Goal: Navigation & Orientation: Find specific page/section

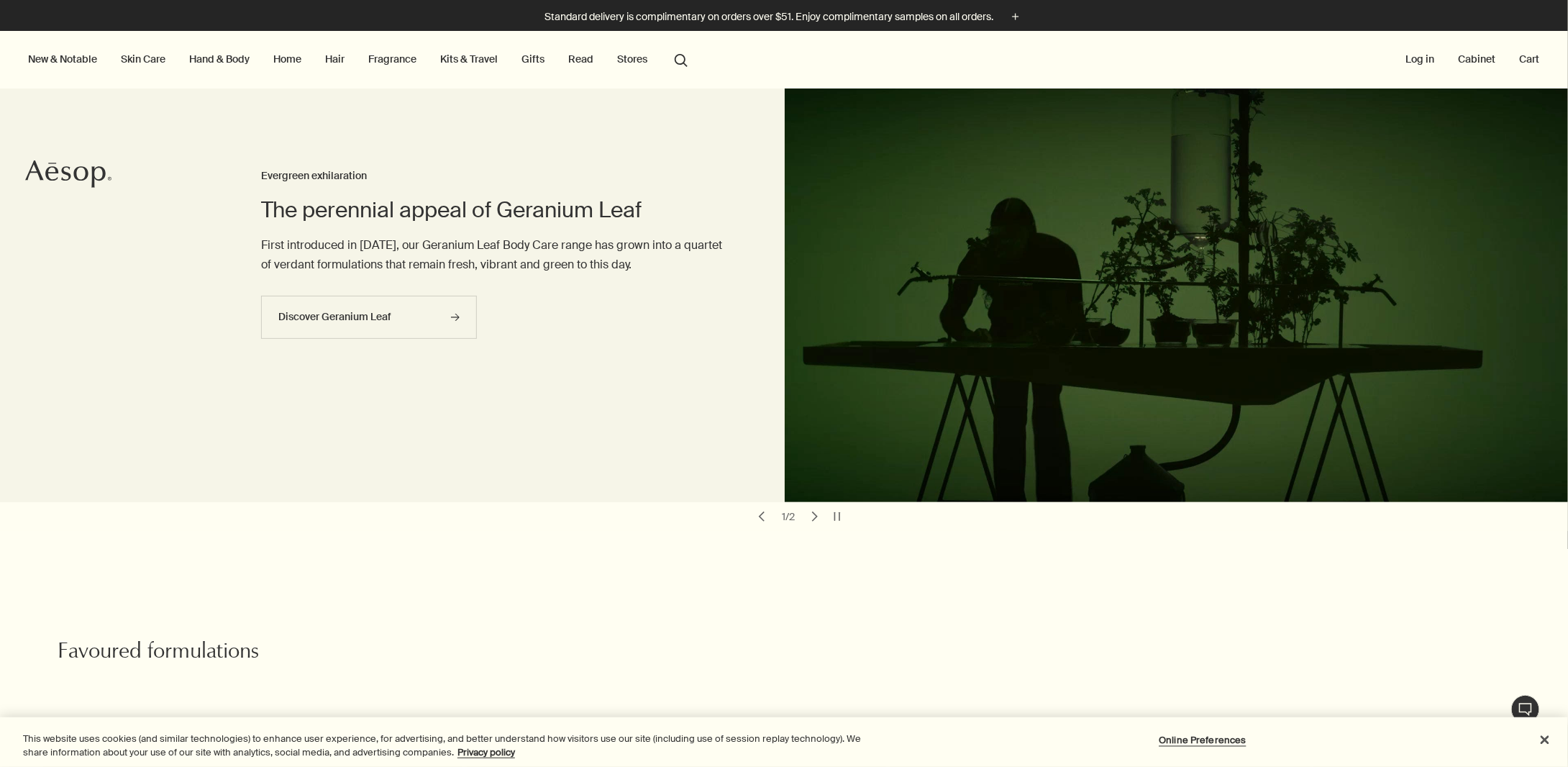
click at [814, 512] on button "chevron" at bounding box center [814, 516] width 21 height 21
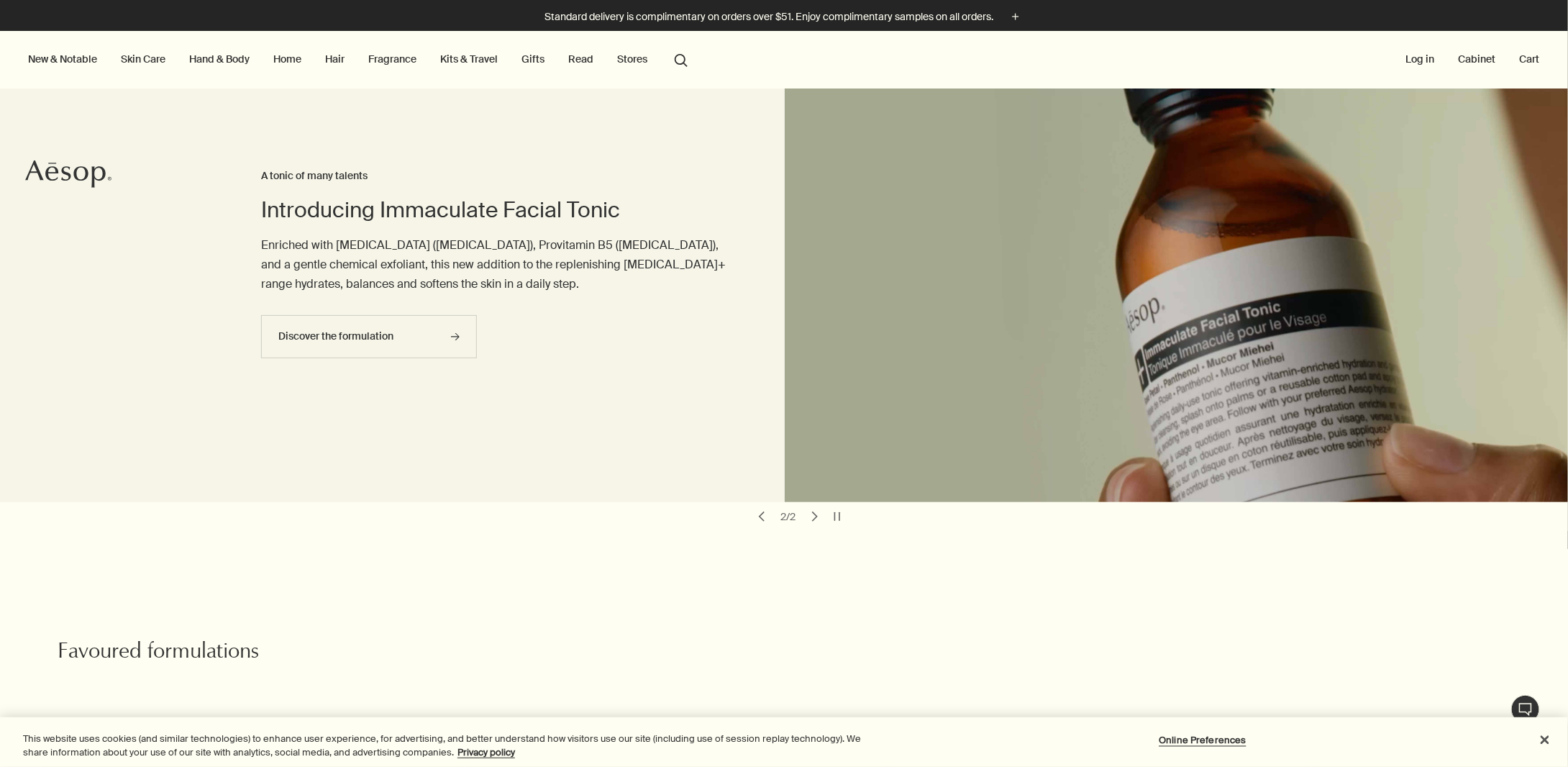
click at [755, 519] on button "chevron" at bounding box center [762, 516] width 21 height 21
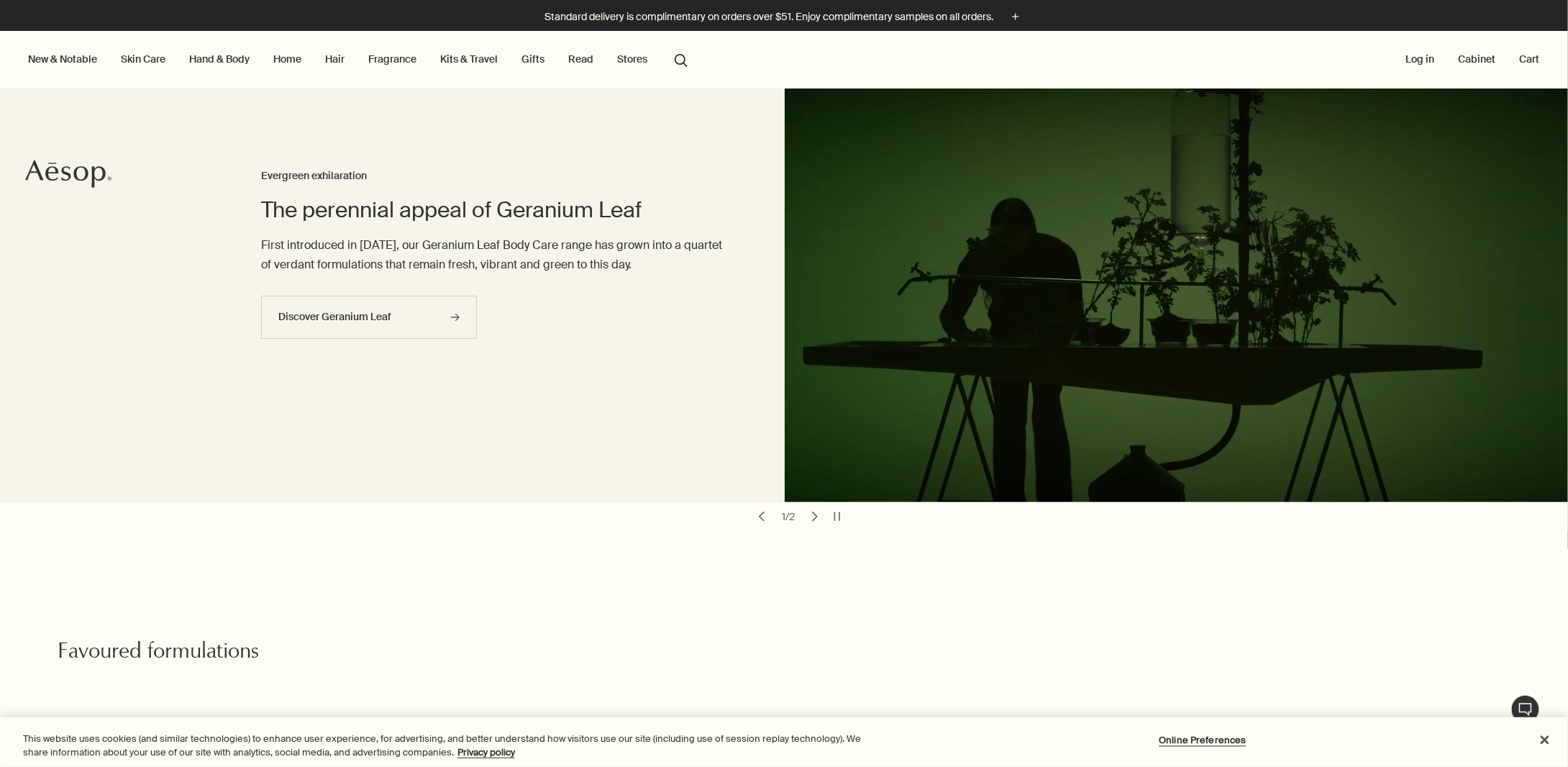
click at [812, 520] on button "chevron" at bounding box center [814, 516] width 21 height 21
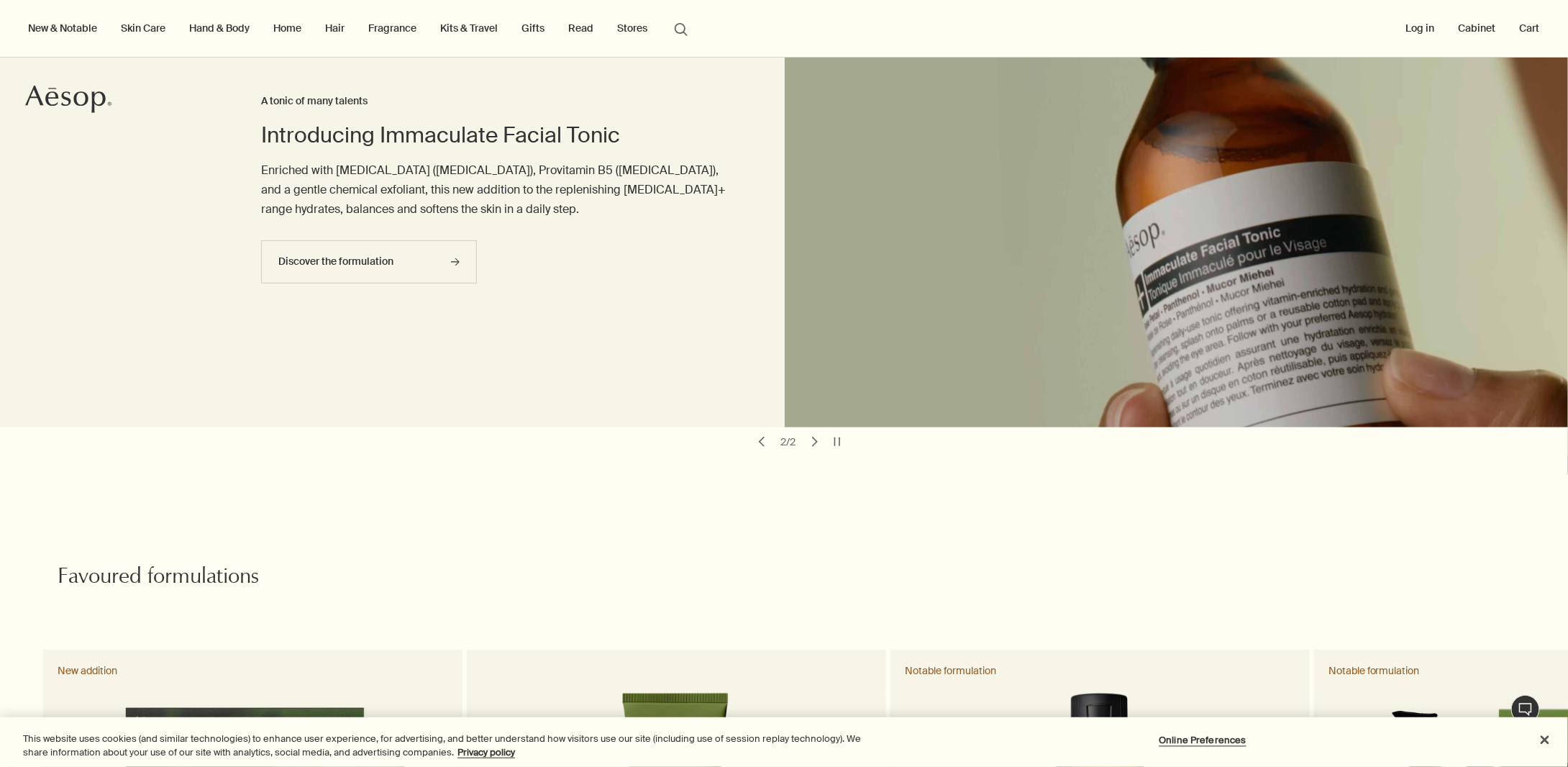
scroll to position [72, 0]
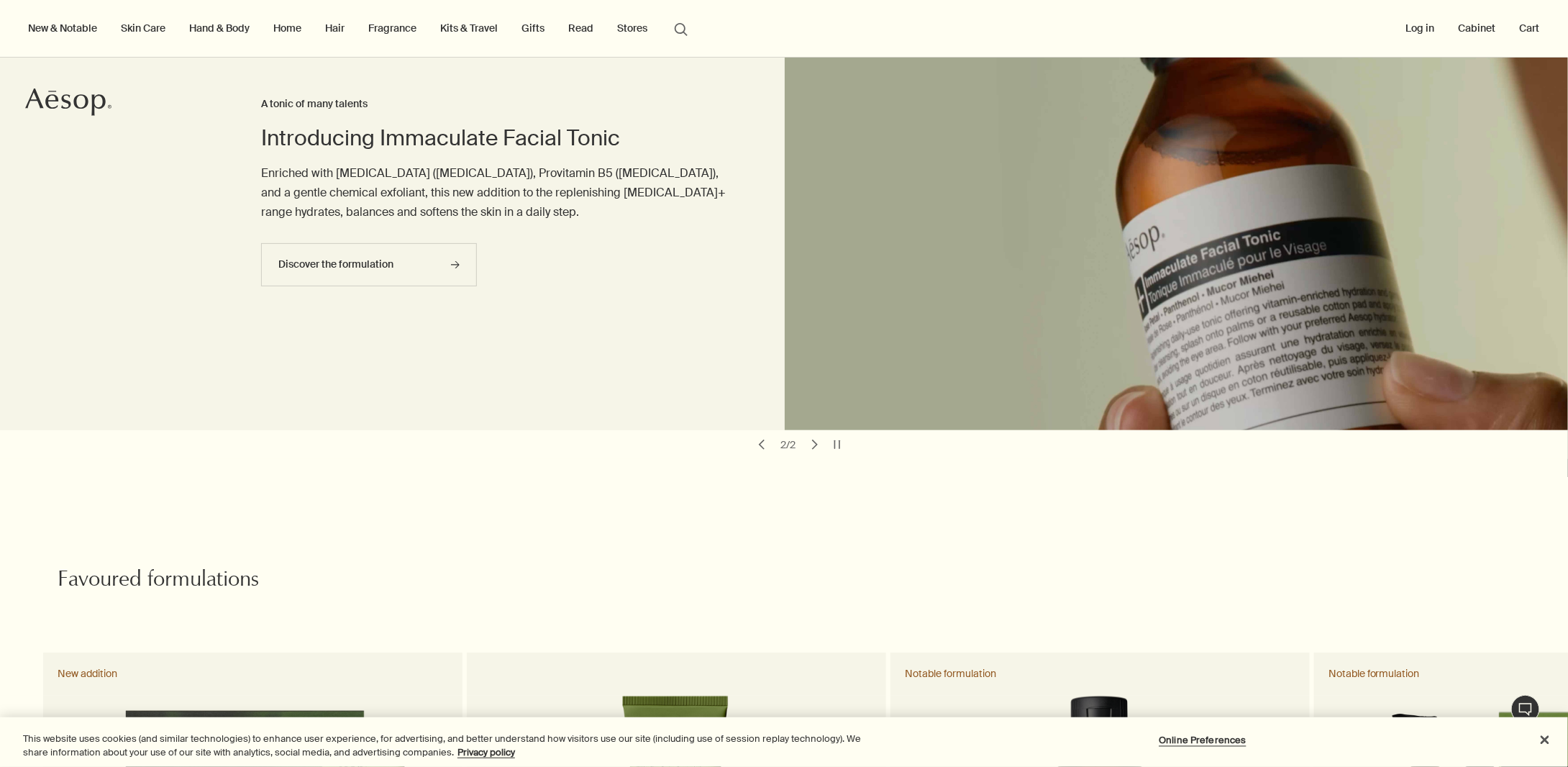
click at [756, 444] on button "chevron" at bounding box center [762, 444] width 21 height 21
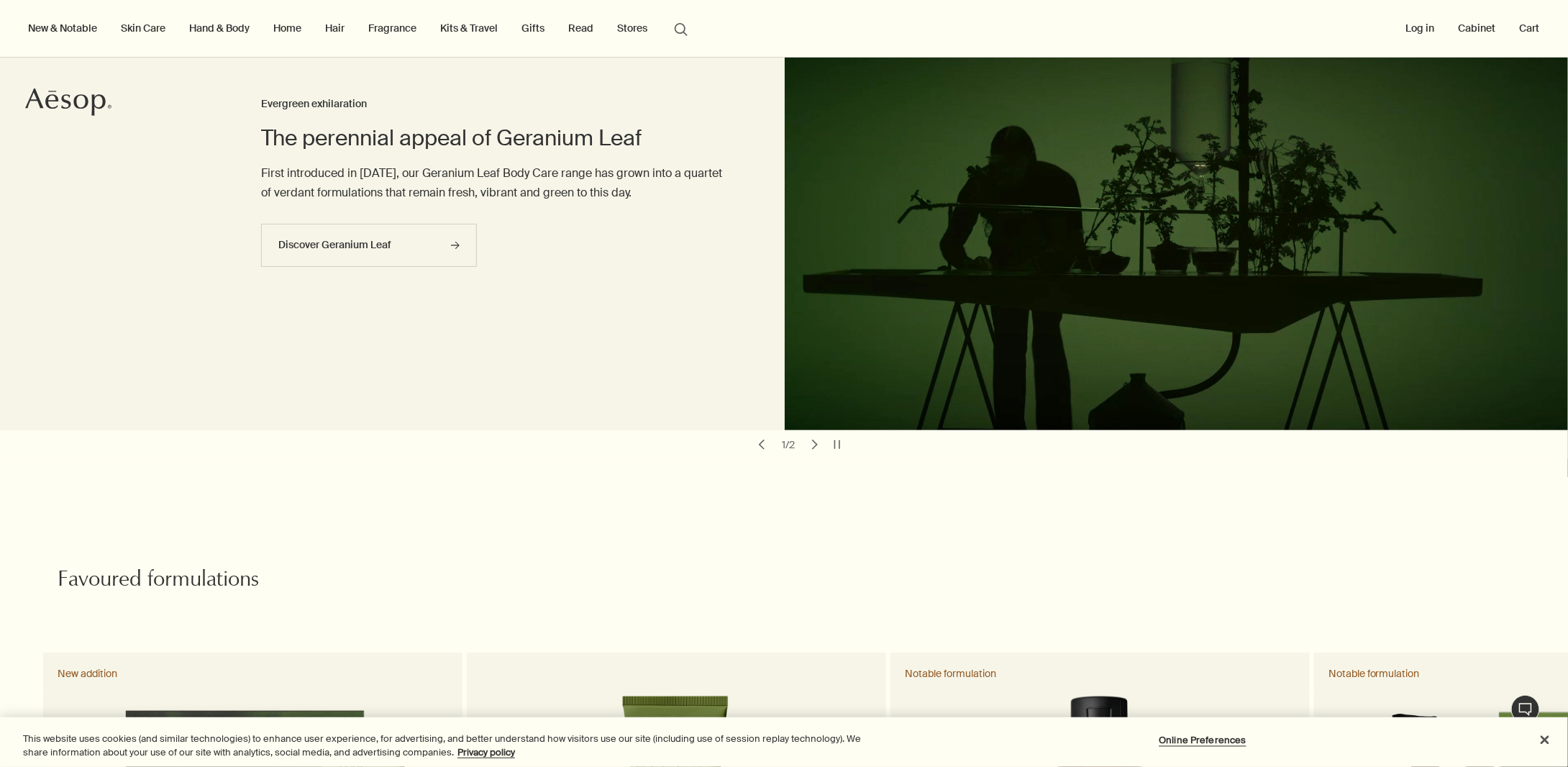
drag, startPoint x: 810, startPoint y: 443, endPoint x: 713, endPoint y: 478, distance: 103.1
click at [810, 442] on button "chevron" at bounding box center [814, 444] width 21 height 21
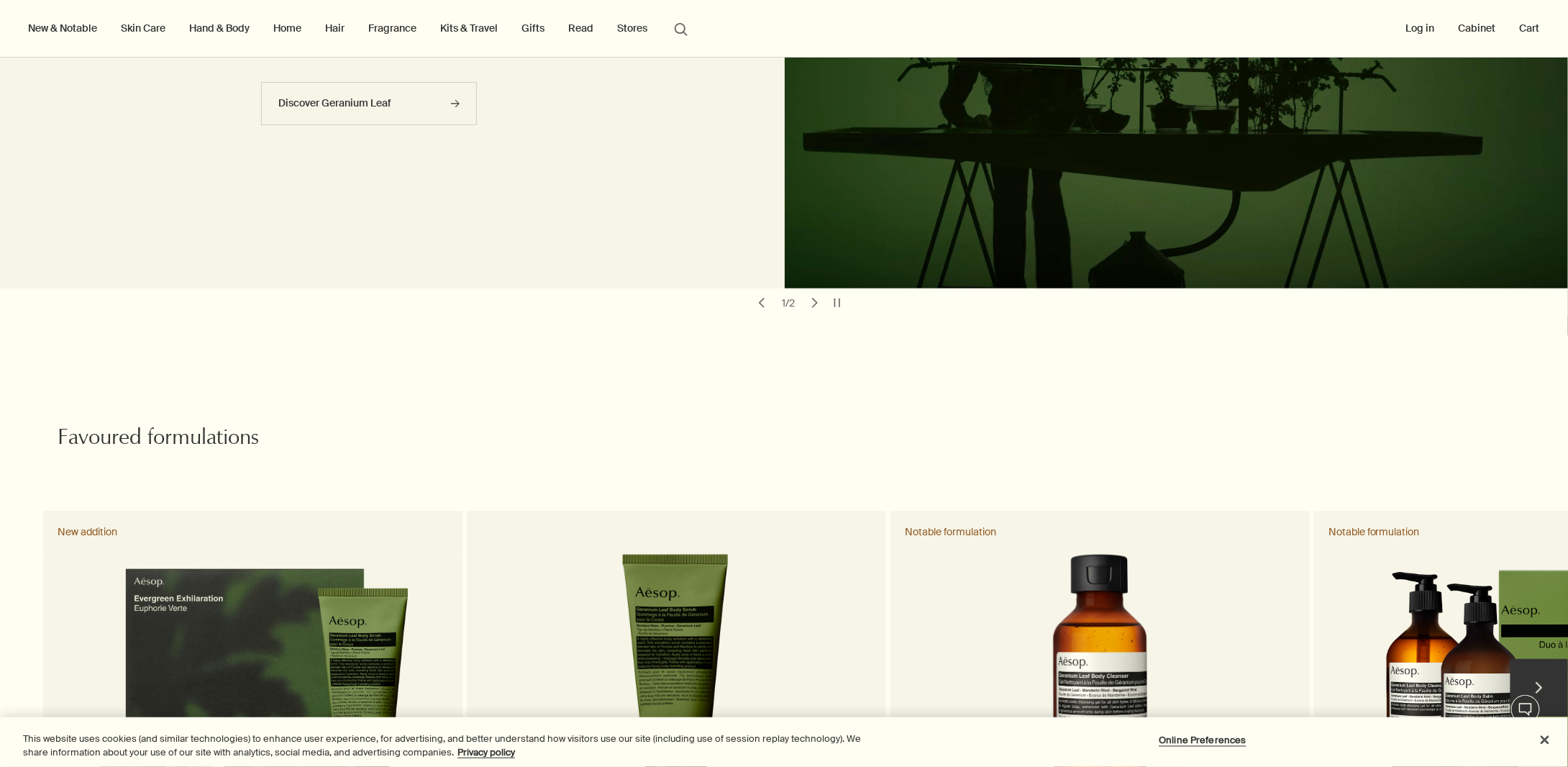
scroll to position [504, 0]
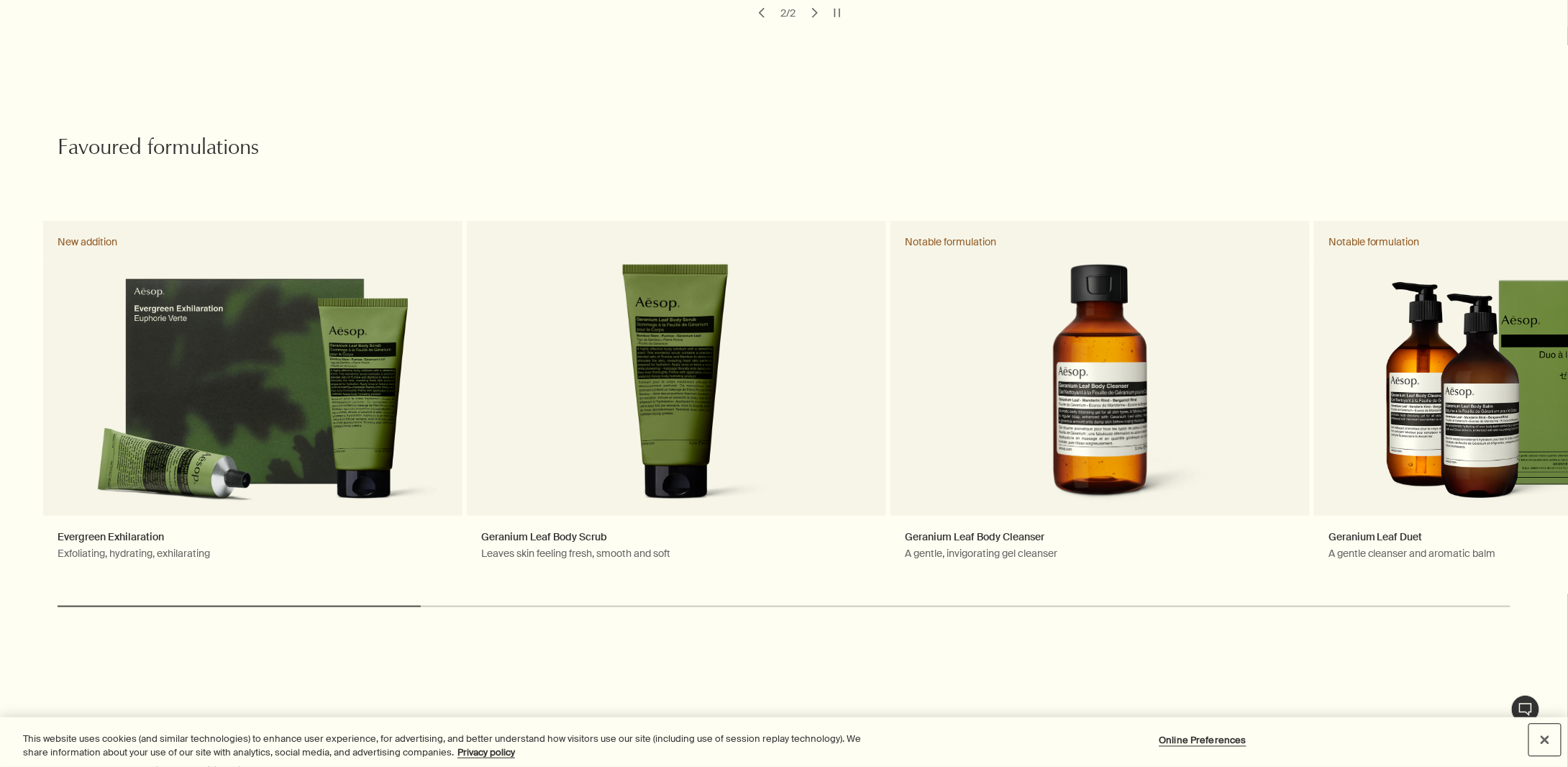
click at [1554, 734] on button "Close" at bounding box center [1544, 739] width 31 height 31
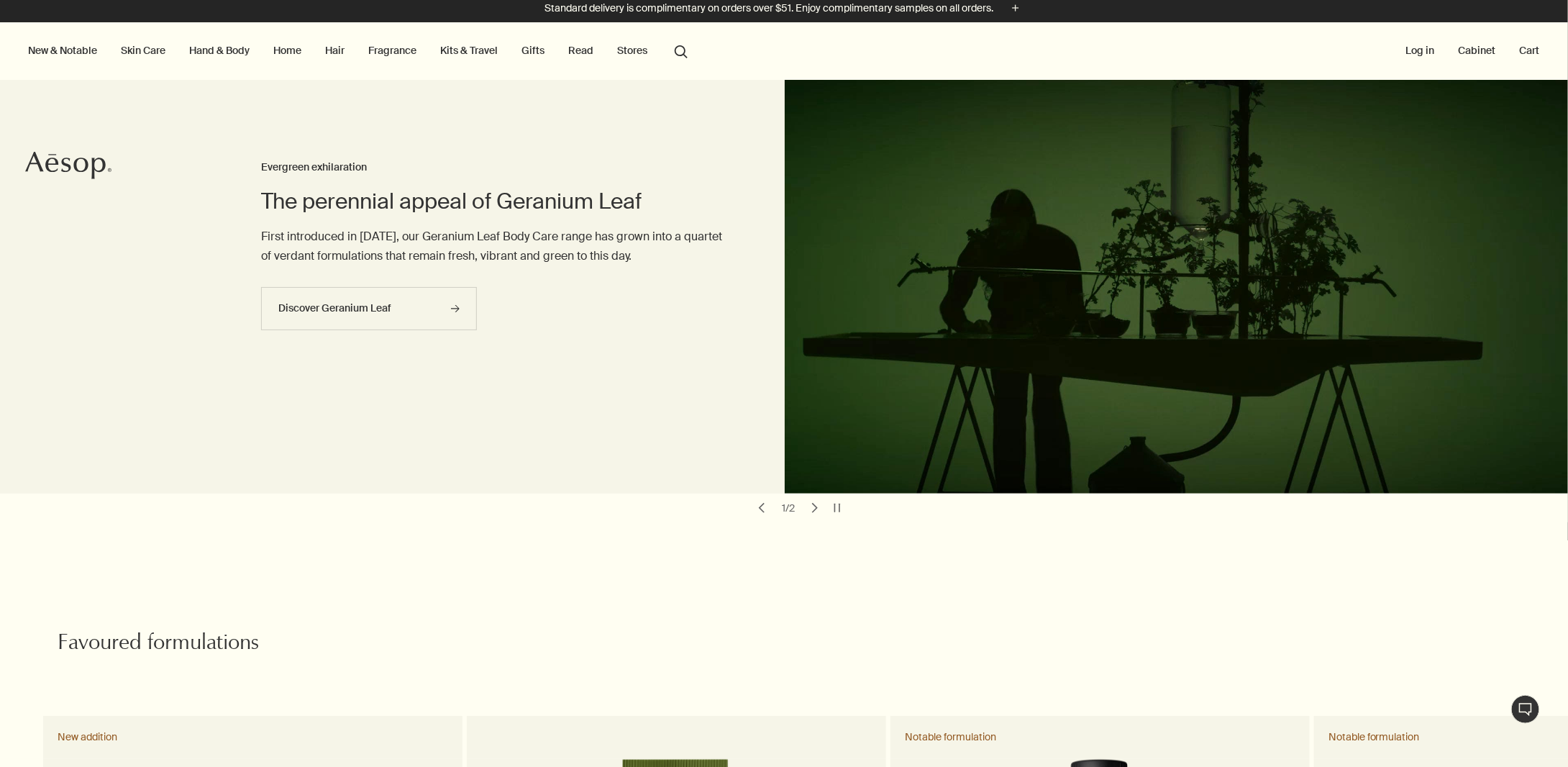
scroll to position [0, 0]
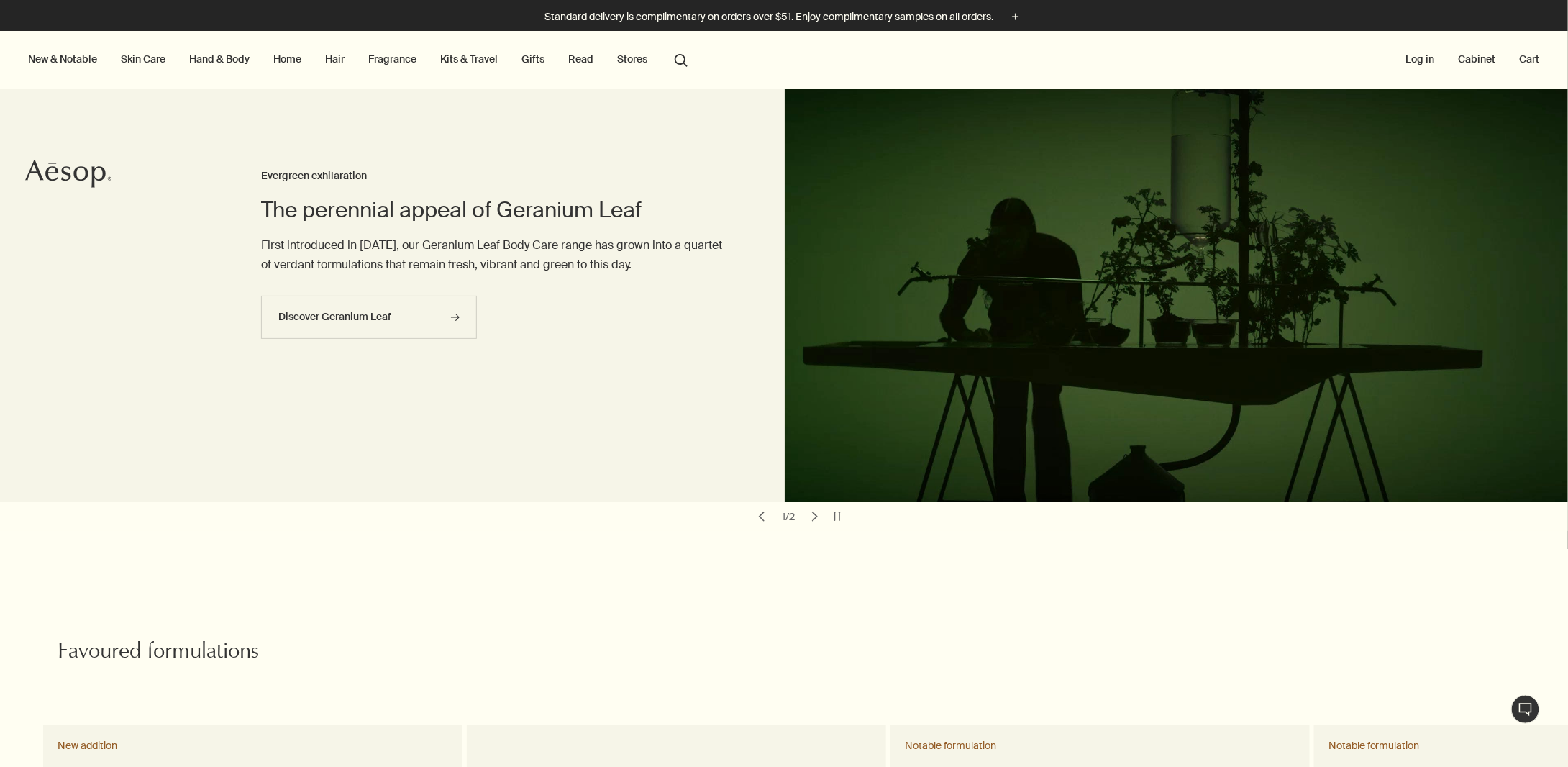
click at [808, 513] on button "chevron" at bounding box center [814, 516] width 21 height 21
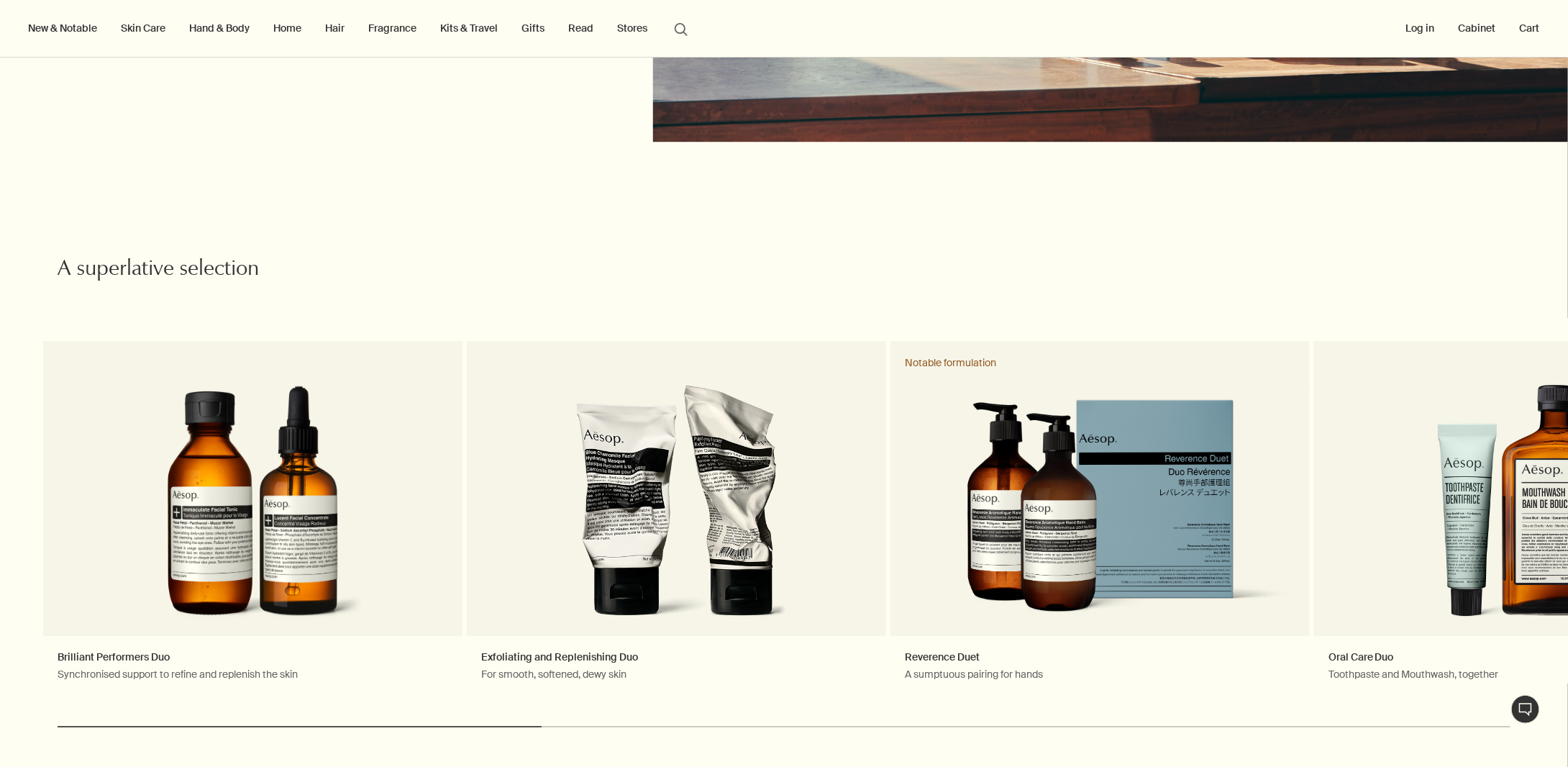
scroll to position [2056, 0]
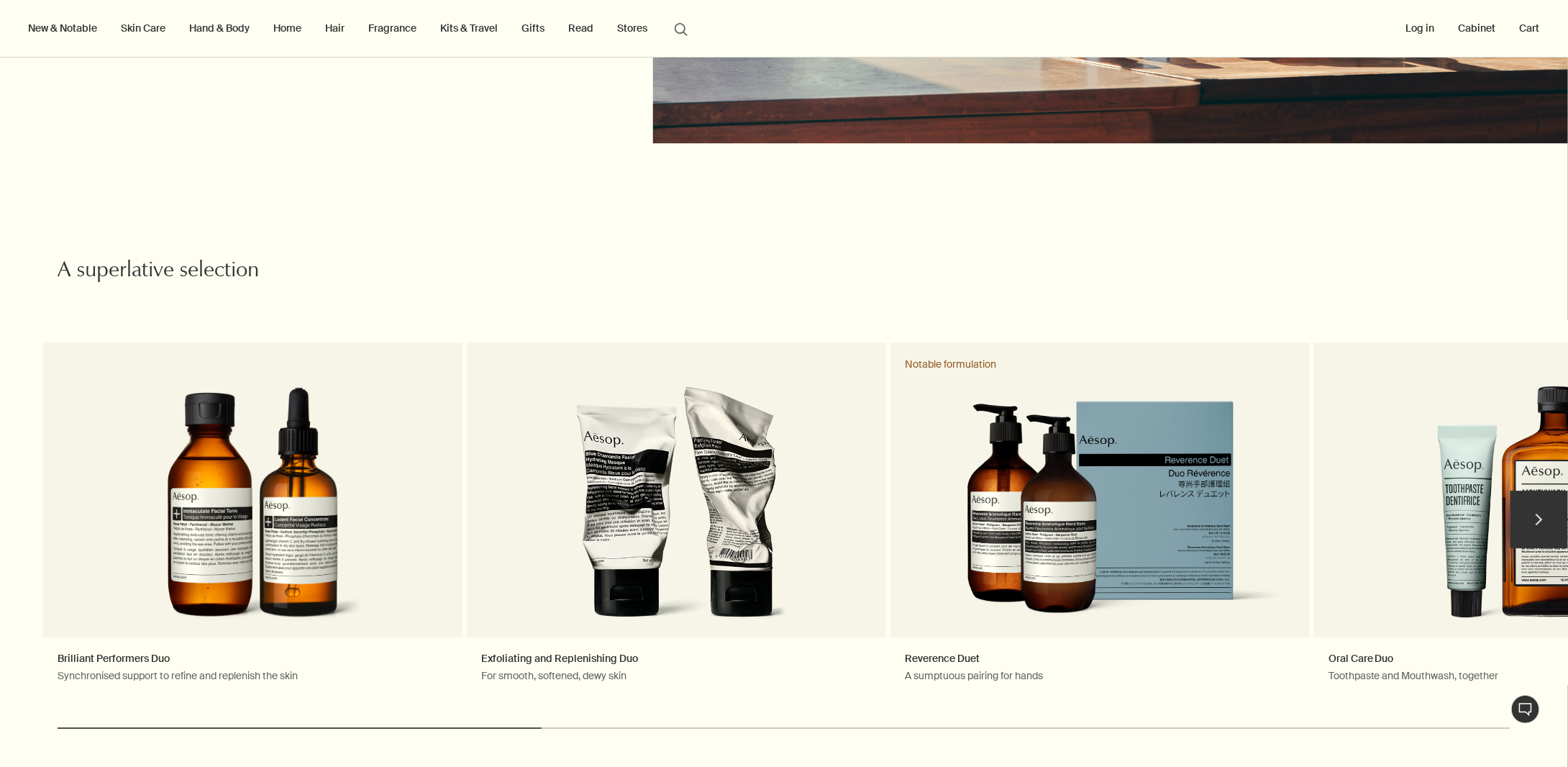
click at [1539, 509] on button "chevron" at bounding box center [1539, 519] width 57 height 57
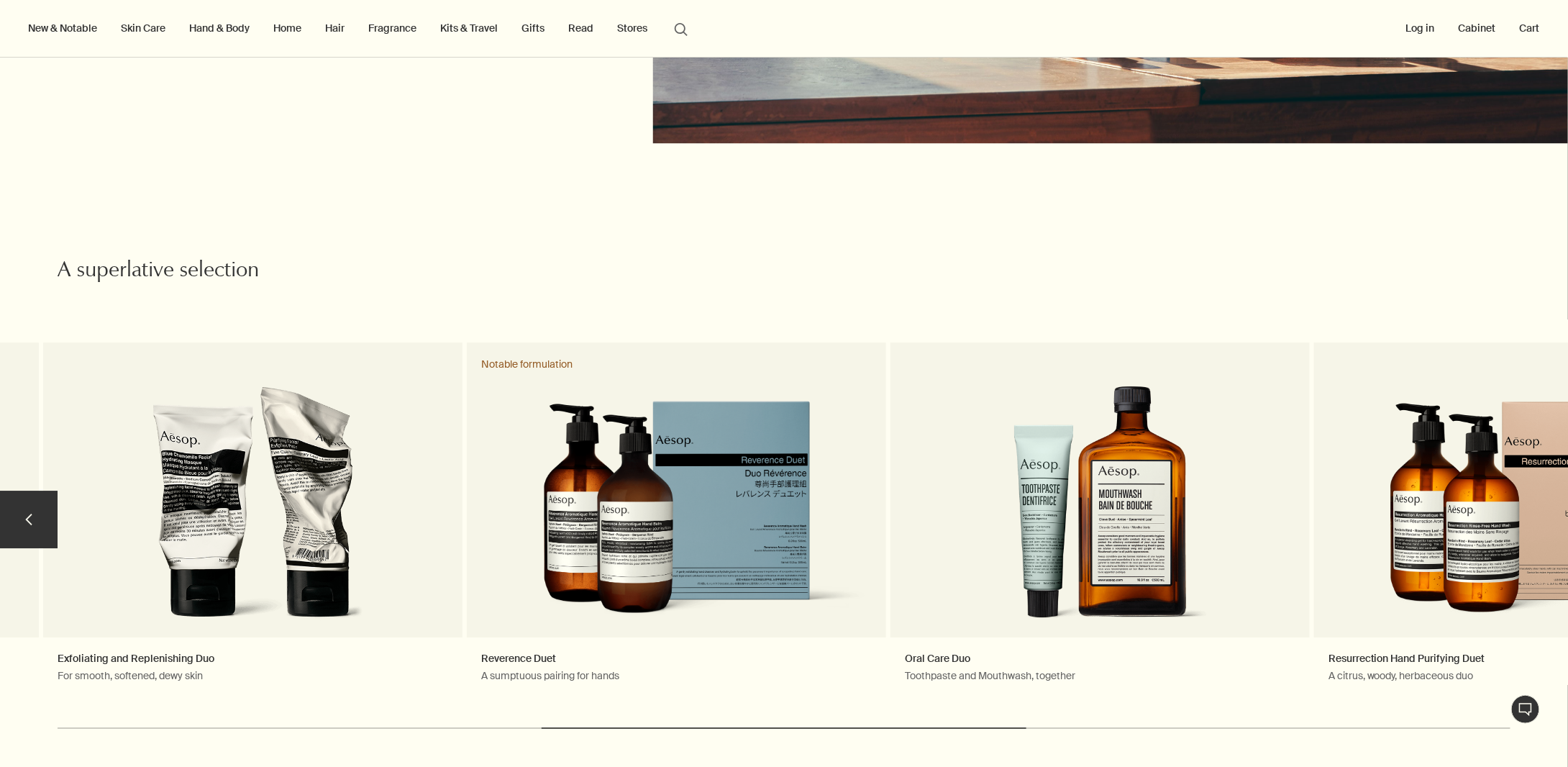
click at [1539, 509] on link "Resurrection Hand Purifying Duet A citrus, woody, herbaceous duo" at bounding box center [1523, 525] width 420 height 367
click at [64, 529] on link "Exfoliating and Replenishing Duo For smooth, softened, dewy skin" at bounding box center [253, 525] width 420 height 367
click at [21, 520] on button "chevron" at bounding box center [29, 519] width 57 height 57
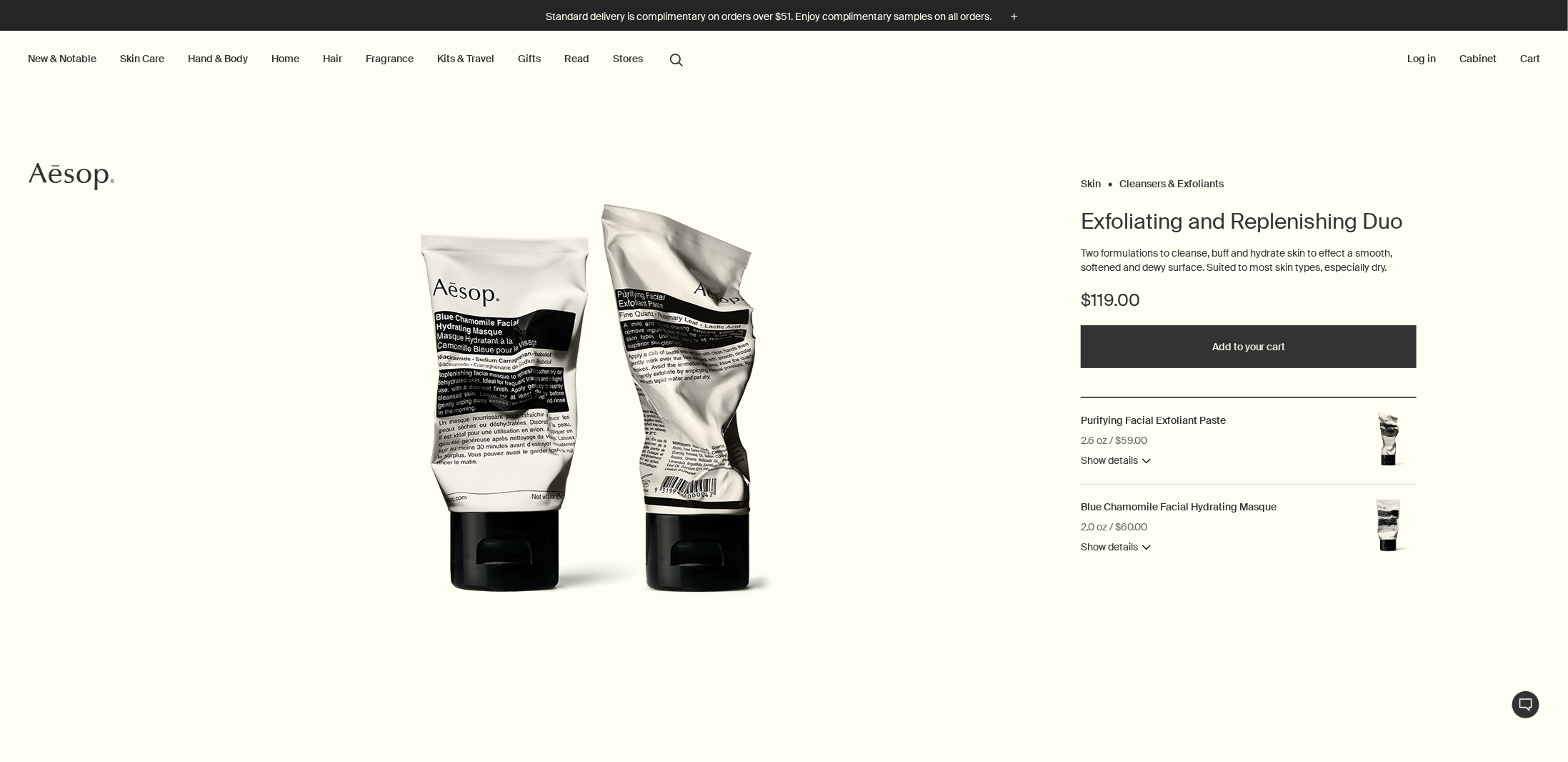
click at [155, 51] on link "Skin Care" at bounding box center [142, 59] width 50 height 19
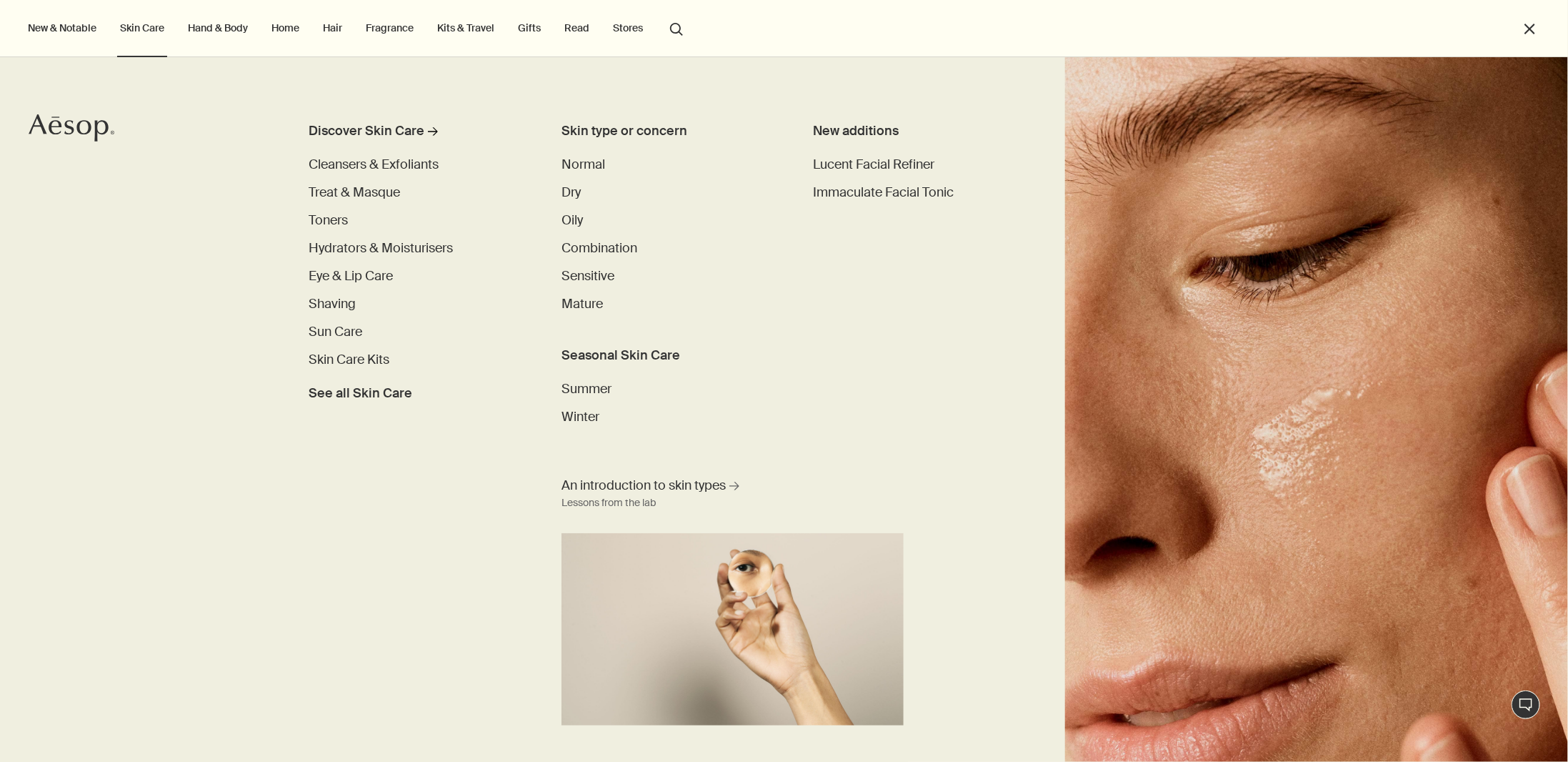
click at [145, 24] on link "Skin Care" at bounding box center [142, 27] width 50 height 19
click at [376, 126] on div "Discover Skin Care" at bounding box center [366, 131] width 115 height 20
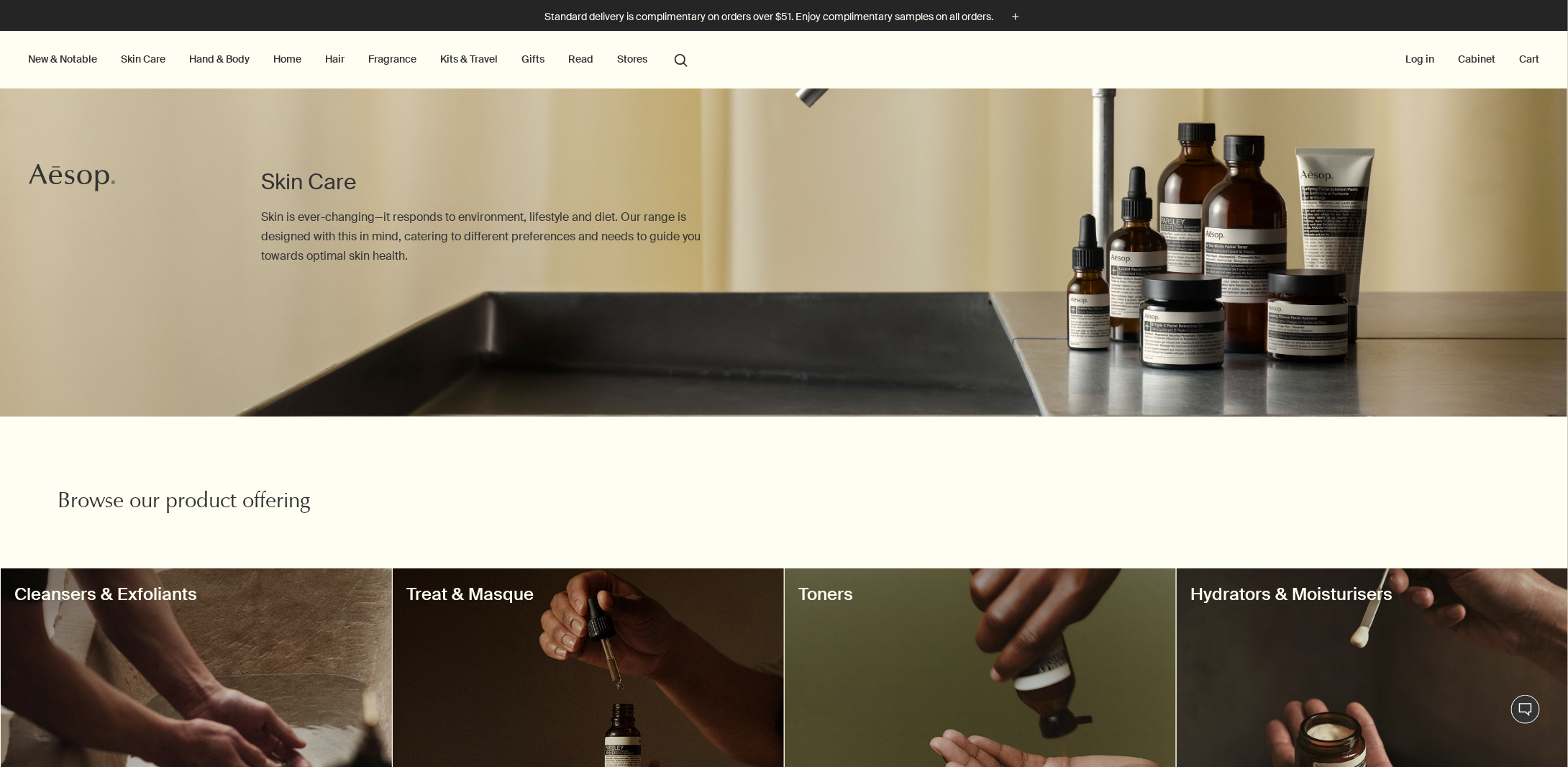
drag, startPoint x: 390, startPoint y: 729, endPoint x: 527, endPoint y: 286, distance: 463.7
click at [154, 57] on link "Skin Care" at bounding box center [143, 59] width 50 height 19
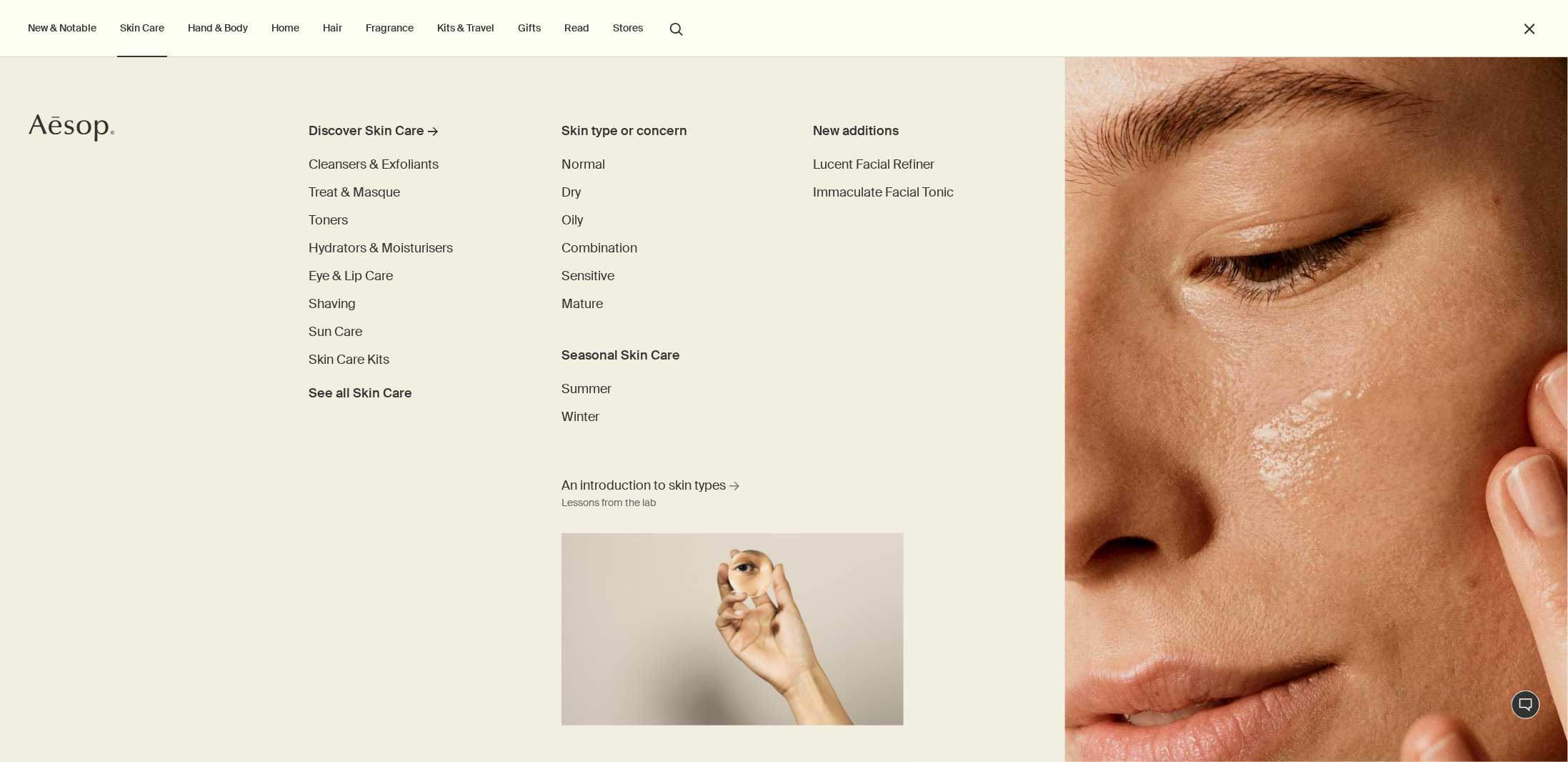
click at [220, 27] on link "Hand & Body" at bounding box center [218, 27] width 66 height 19
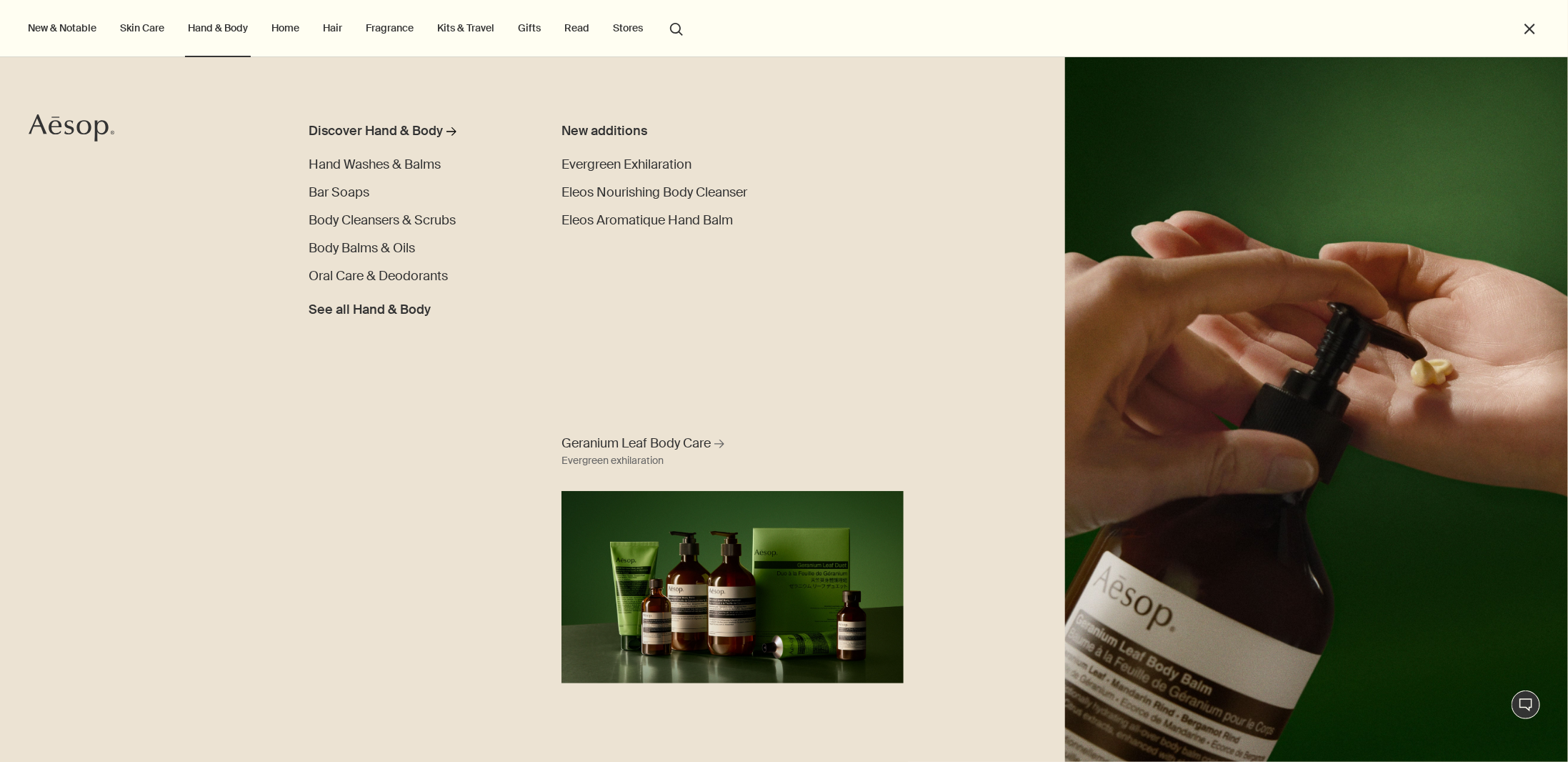
click at [288, 36] on link "Home" at bounding box center [286, 27] width 34 height 19
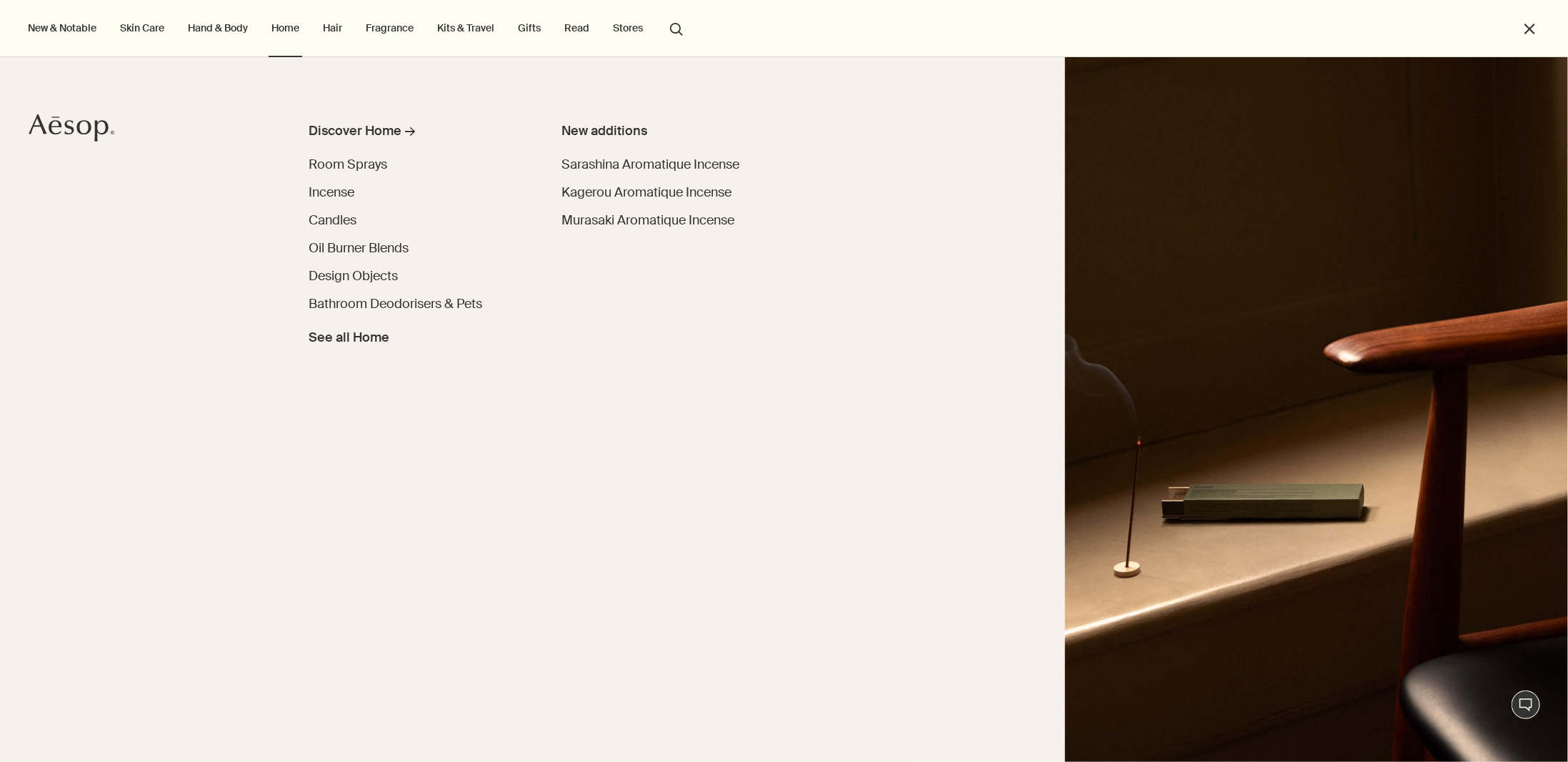
click at [337, 119] on div "Discover Home rightArrow Room Sprays Incense Candles Oil Burner Blends Design O…" at bounding box center [784, 409] width 1568 height 704
click at [338, 119] on div "Discover Home rightArrow Room Sprays Incense Candles Oil Burner Blends Design O…" at bounding box center [784, 409] width 1568 height 704
click at [351, 130] on div "Discover Home" at bounding box center [355, 131] width 93 height 20
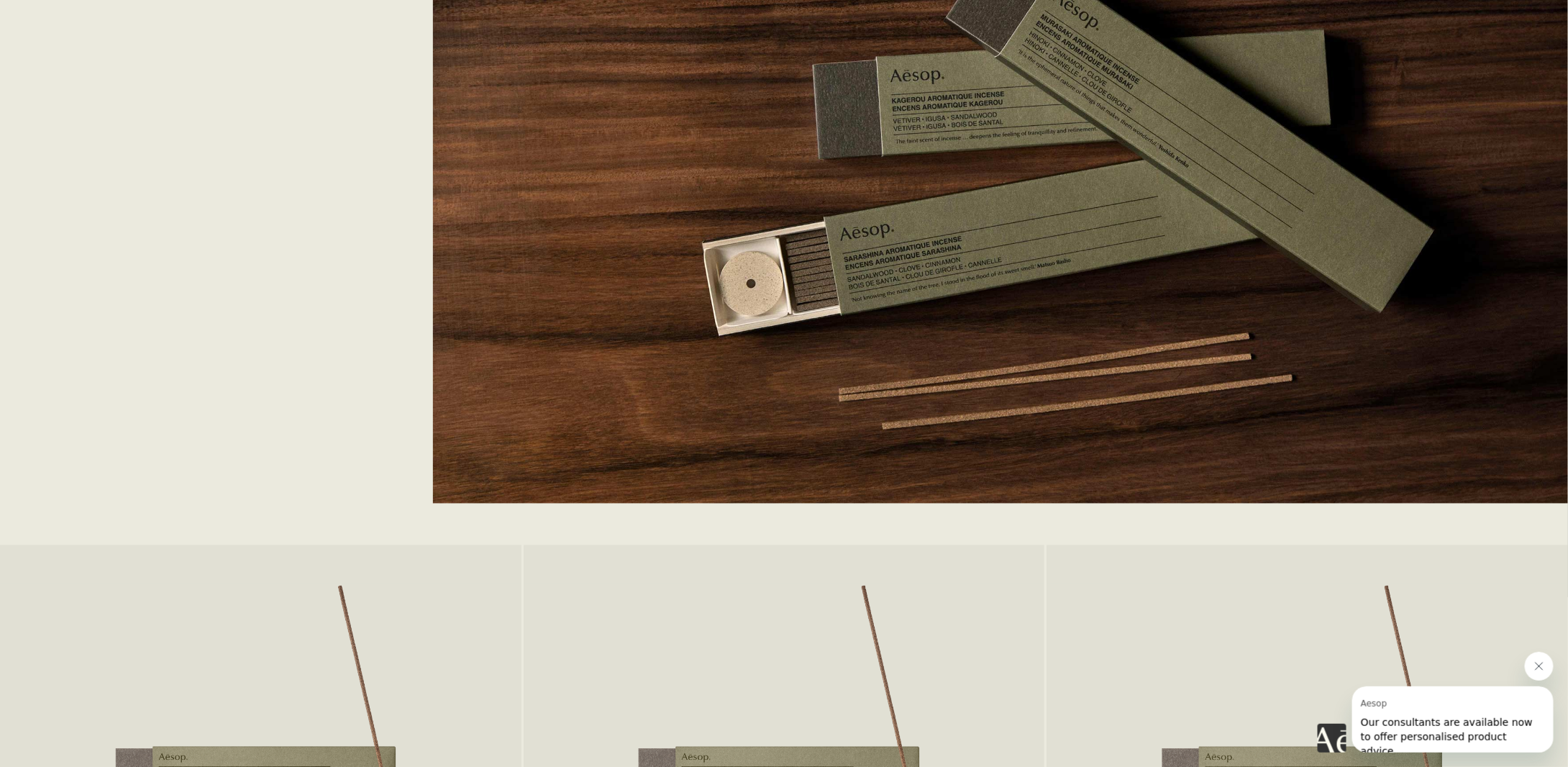
scroll to position [1063, 0]
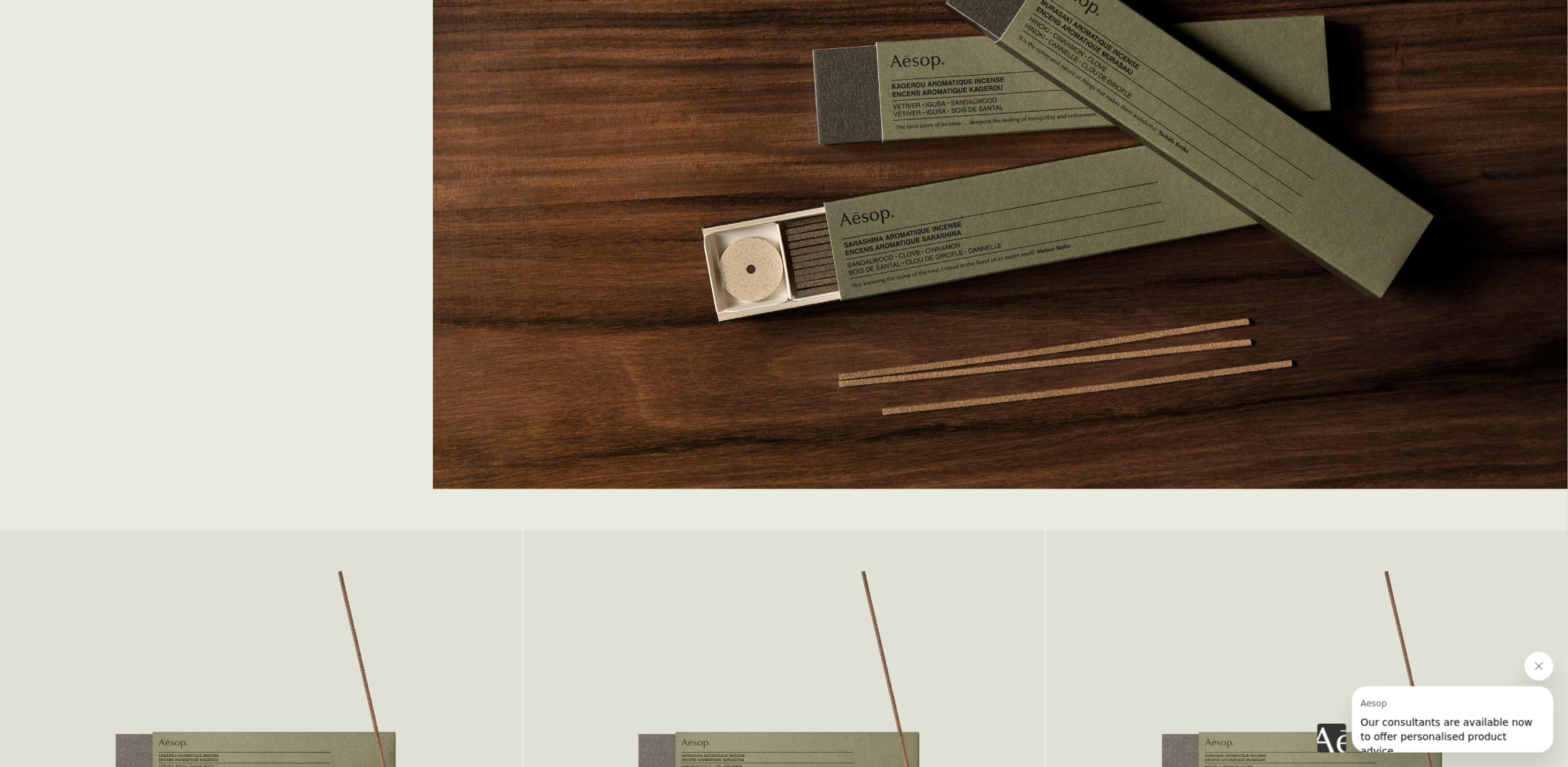
click at [264, 309] on div "A trio of evocative aromas Recent addition Our Aromatique Incense have a unique…" at bounding box center [209, 161] width 304 height 622
